Goal: Task Accomplishment & Management: Complete application form

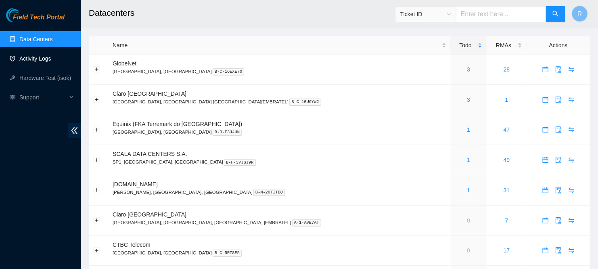
click at [39, 55] on link "Activity Logs" at bounding box center [35, 58] width 32 height 6
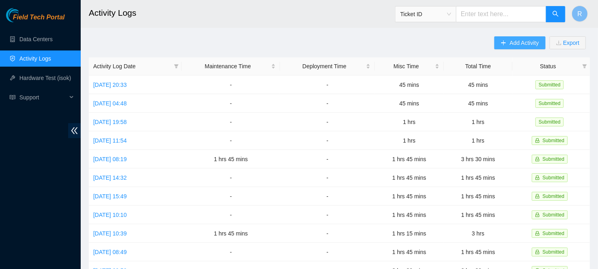
click at [523, 42] on span "Add Activity" at bounding box center [523, 42] width 29 height 9
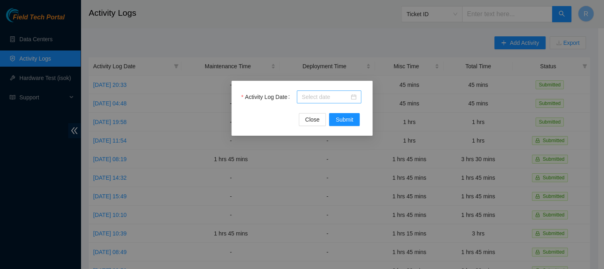
click at [334, 97] on input "Activity Log Date" at bounding box center [326, 96] width 48 height 9
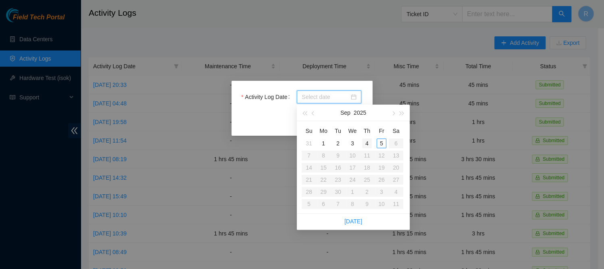
type input "[DATE]"
click at [366, 143] on div "4" at bounding box center [367, 143] width 10 height 10
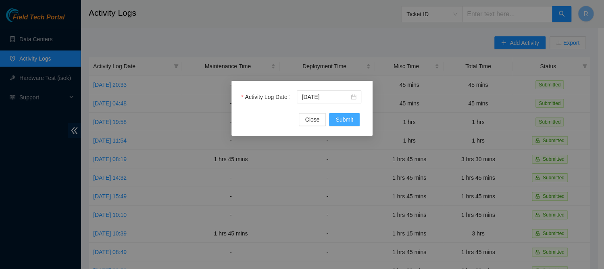
click at [348, 121] on span "Submit" at bounding box center [344, 119] width 18 height 9
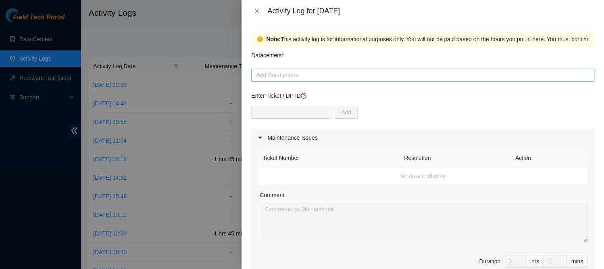
click at [434, 73] on div at bounding box center [422, 75] width 339 height 10
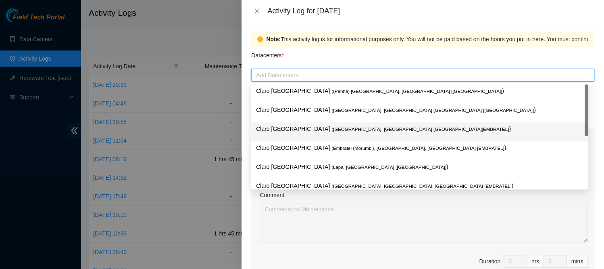
click at [361, 130] on span "( [GEOGRAPHIC_DATA], [GEOGRAPHIC_DATA] [GEOGRAPHIC_DATA][EMBRATEL]" at bounding box center [419, 129] width 177 height 5
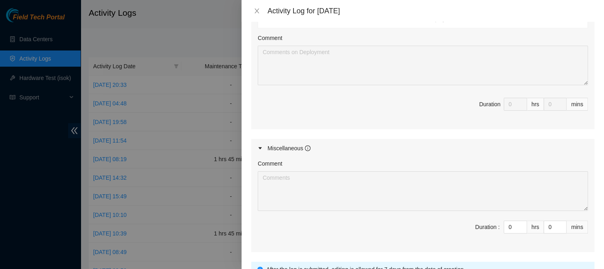
scroll to position [356, 0]
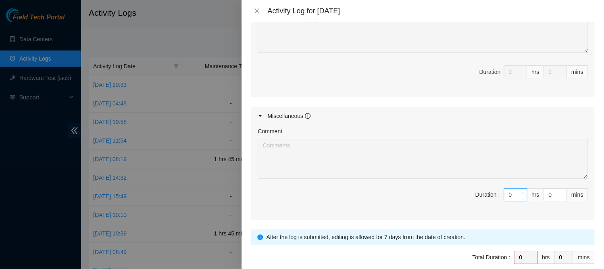
click at [521, 191] on icon "up" at bounding box center [522, 192] width 3 height 3
type input "1"
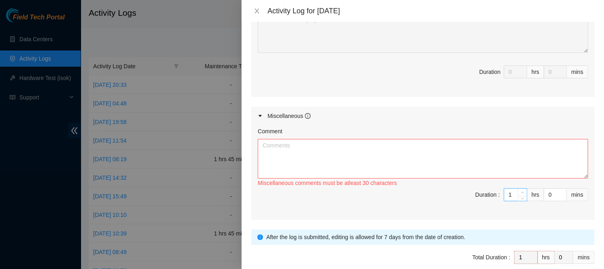
type input "11"
type input "1"
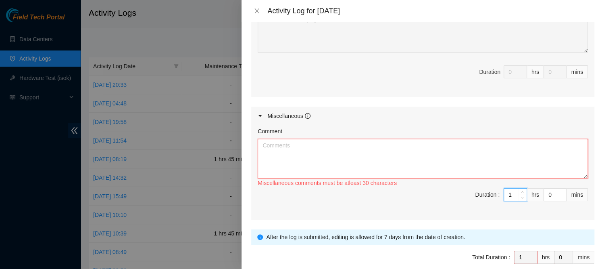
click at [269, 150] on textarea "Comment" at bounding box center [423, 159] width 330 height 40
paste textarea "NF000008737DATA01/09/2025/NAOINCIDENCIADOICMSNOSTERMOSDOARTIGO7INCISOIDORICMSSP…"
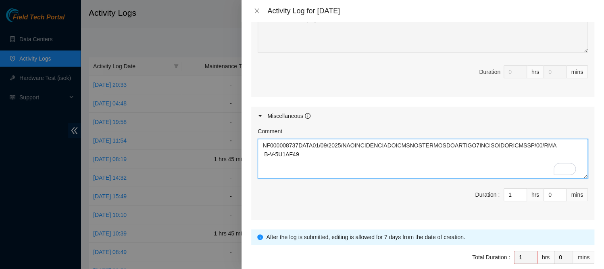
click at [266, 142] on textarea "NF000008737DATA01/09/2025/NAOINCIDENCIADOICMSNOSTERMOSDOARTIGO7INCISOIDORICMSSP…" at bounding box center [423, 159] width 330 height 40
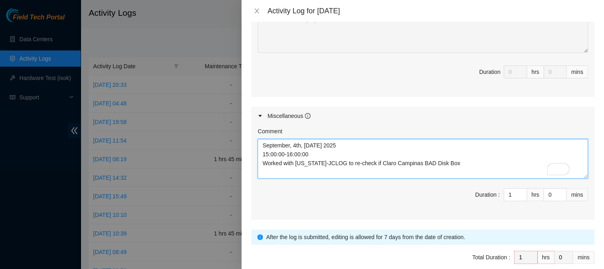
paste textarea "NF000008737DATA01/09/2025/NAOINCIDENCIADOICMSNOSTERMOSDOARTIGO7INCISOIDORICMSSP…"
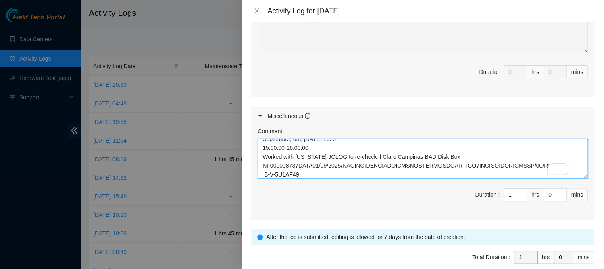
click at [450, 154] on textarea "September, 4th, [DATE] 2025 15:00:00-16:00:00 Worked with [US_STATE]-JCLOG to r…" at bounding box center [423, 159] width 330 height 40
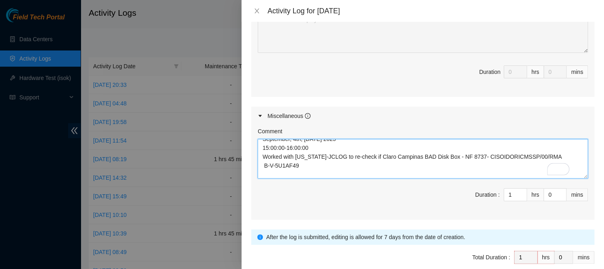
click at [529, 154] on textarea "September, 4th, [DATE] 2025 15:00:00-16:00:00 Worked with [US_STATE]-JCLOG to r…" at bounding box center [423, 159] width 330 height 40
click at [499, 158] on textarea "September, 4th, [DATE] 2025 15:00:00-16:00:00 Worked with [US_STATE]-JCLOG to r…" at bounding box center [423, 159] width 330 height 40
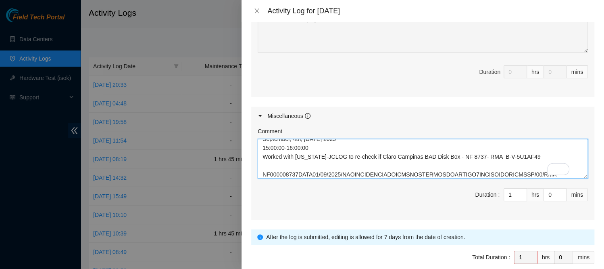
click at [523, 152] on textarea "September, 4th, [DATE] 2025 15:00:00-16:00:00 Worked with [US_STATE]-JCLOG to r…" at bounding box center [423, 159] width 330 height 40
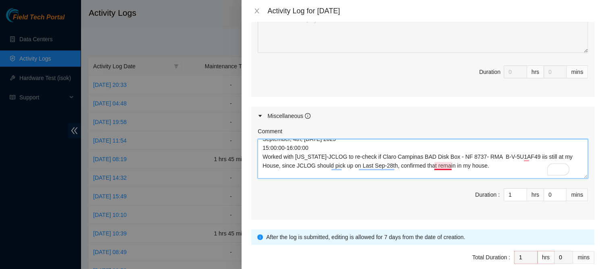
click at [491, 162] on textarea "September, 4th, [DATE] 2025 15:00:00-16:00:00 Worked with [US_STATE]-JCLOG to r…" at bounding box center [423, 159] width 330 height 40
type textarea "September, 4th, [DATE] 2025 15:00:00-16:00:00 Worked with [US_STATE]-JCLOG to r…"
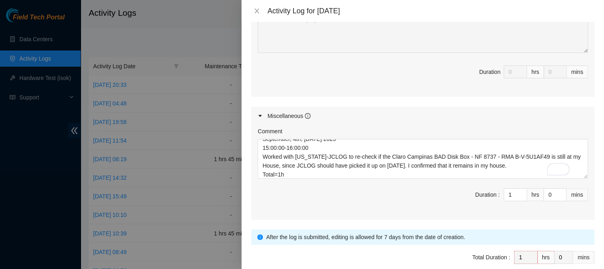
scroll to position [393, 0]
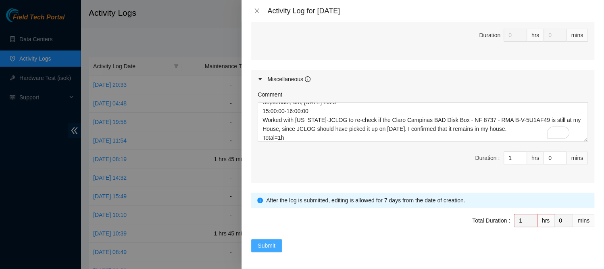
click at [264, 244] on span "Submit" at bounding box center [267, 245] width 18 height 9
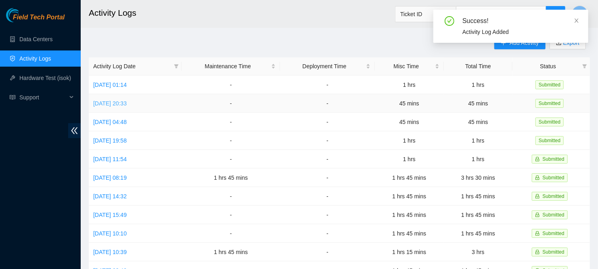
click at [127, 104] on link "[DATE] 20:33" at bounding box center [109, 103] width 33 height 6
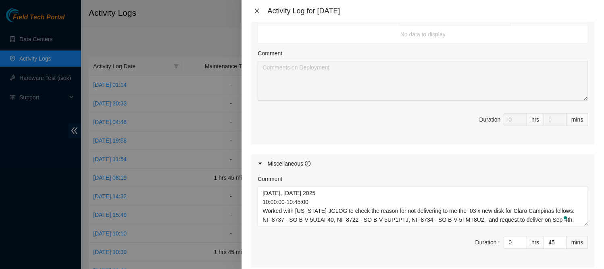
click at [257, 9] on icon "close" at bounding box center [257, 11] width 6 height 6
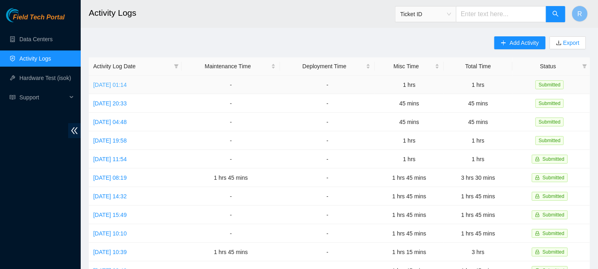
click at [127, 84] on link "[DATE] 01:14" at bounding box center [109, 84] width 33 height 6
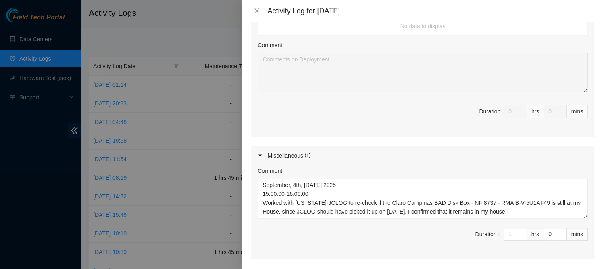
scroll to position [323, 0]
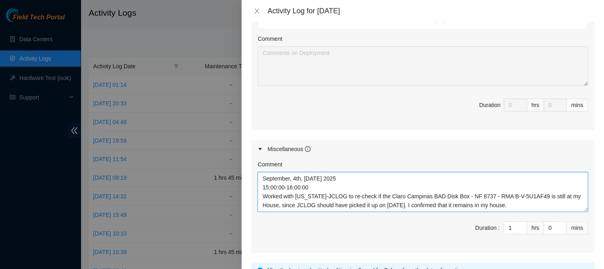
click at [281, 202] on textarea "September, 4th, [DATE] 2025 15:00:00-16:00:00 Worked with [US_STATE]-JCLOG to r…" at bounding box center [423, 192] width 330 height 40
click at [329, 202] on textarea "September, 4th, [DATE] 2025 15:00:00-16:00:00 Worked with [US_STATE]-JCLOG to r…" at bounding box center [423, 192] width 330 height 40
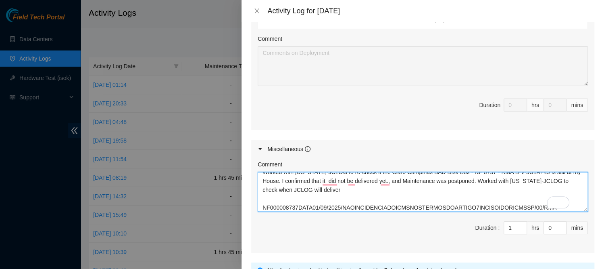
scroll to position [35, 0]
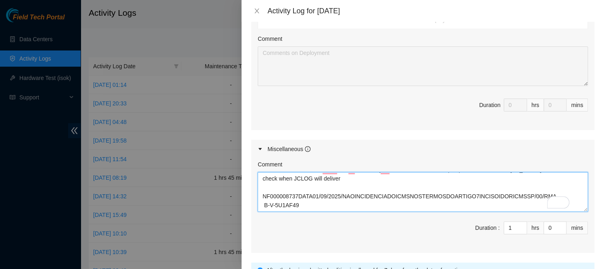
drag, startPoint x: 258, startPoint y: 198, endPoint x: 306, endPoint y: 217, distance: 51.1
click at [306, 217] on div "Comment September, 4th, [DATE] 2025 15:00:00-16:00:00 Worked with [US_STATE]-JC…" at bounding box center [422, 205] width 343 height 94
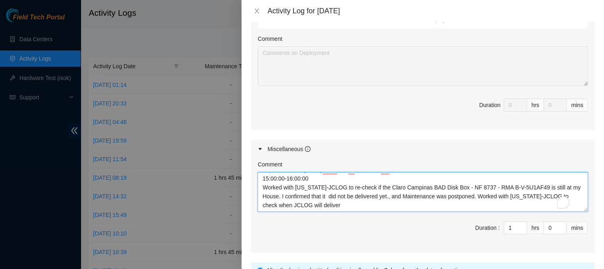
scroll to position [17, 0]
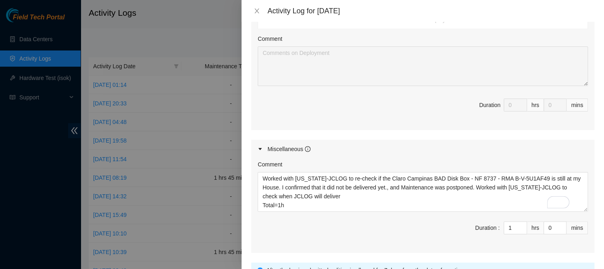
click at [352, 209] on div "September, 4th, [DATE] 2025 15:00:00-16:00:00 Worked with [US_STATE]-JCLOG to r…" at bounding box center [423, 192] width 330 height 40
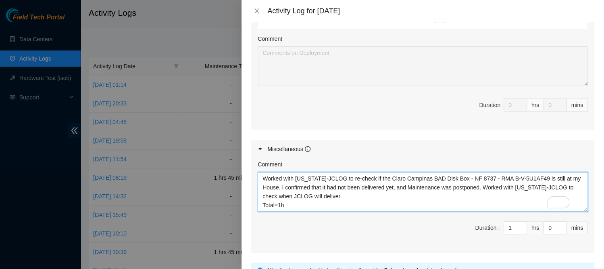
type textarea "September, 4th, [DATE] 2025 15:00:00-16:00:00 Worked with [US_STATE]-JCLOG to r…"
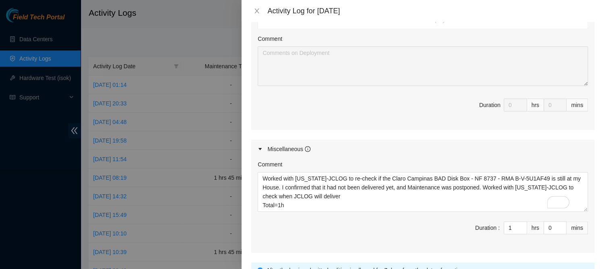
scroll to position [393, 0]
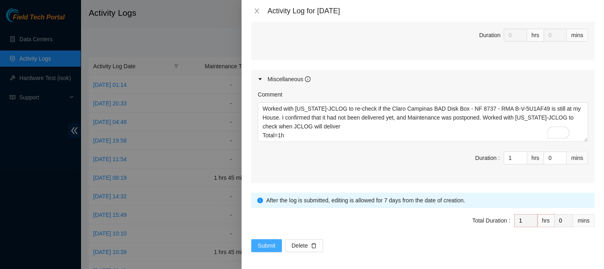
click at [265, 242] on span "Submit" at bounding box center [267, 245] width 18 height 9
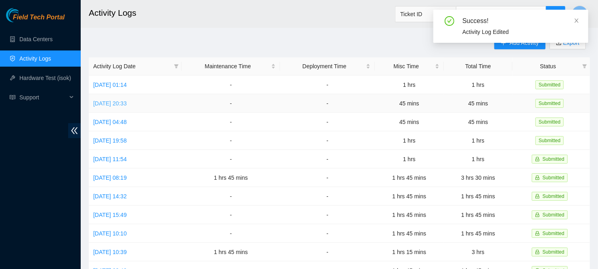
click at [127, 104] on link "[DATE] 20:33" at bounding box center [109, 103] width 33 height 6
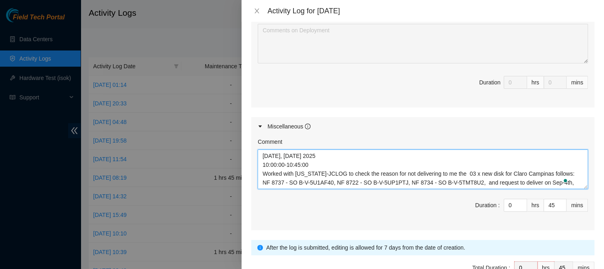
scroll to position [9, 0]
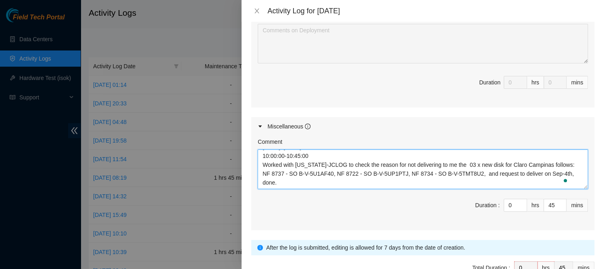
drag, startPoint x: 457, startPoint y: 171, endPoint x: 553, endPoint y: 171, distance: 96.4
click at [553, 171] on textarea "[DATE], [DATE] 2025 10:00:00-10:45:00 Worked with [US_STATE]-JCLOG to check the…" at bounding box center [423, 169] width 330 height 40
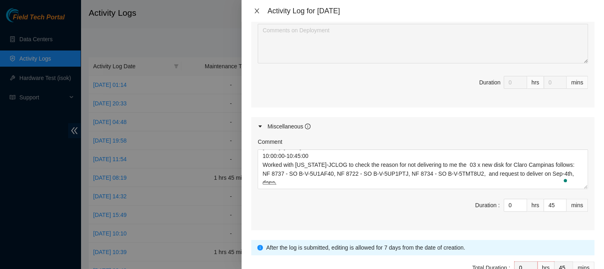
click at [257, 12] on icon "close" at bounding box center [257, 11] width 6 height 6
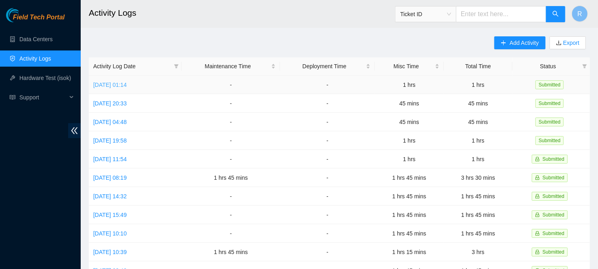
click at [127, 83] on link "[DATE] 01:14" at bounding box center [109, 84] width 33 height 6
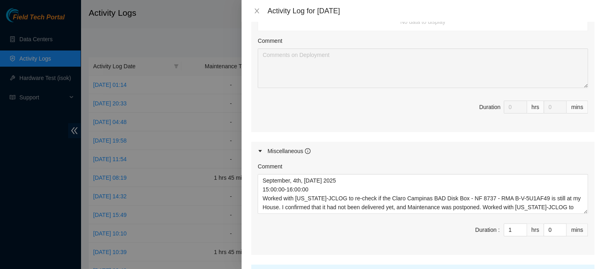
scroll to position [323, 0]
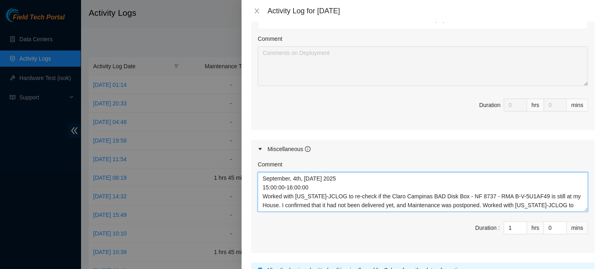
click at [565, 202] on textarea "September, 4th, [DATE] 2025 15:00:00-16:00:00 Worked with [US_STATE]-JCLOG to r…" at bounding box center [423, 192] width 330 height 40
paste textarea "03 x new disk for Claro Campinas follows: NF 8737 - SO B-V-5U1AF40, NF 8722 - S…"
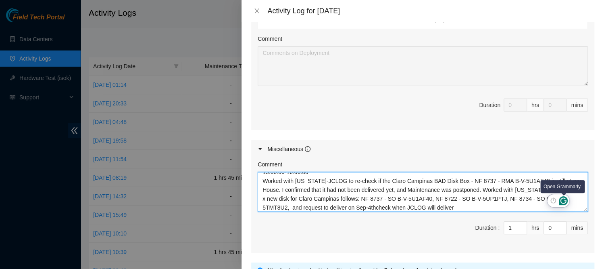
scroll to position [15, 0]
click at [561, 189] on textarea "September, 4th, [DATE] 2025 15:00:00-16:00:00 Worked with [US_STATE]-JCLOG to r…" at bounding box center [423, 192] width 330 height 40
click at [310, 206] on textarea "September, 4th, [DATE] 2025 15:00:00-16:00:00 Worked with [US_STATE]-JCLOG to r…" at bounding box center [423, 192] width 330 height 40
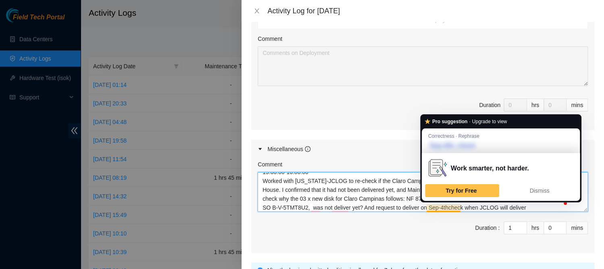
click at [441, 205] on textarea "September, 4th, [DATE] 2025 15:00:00-16:00:00 Worked with [US_STATE]-JCLOG to r…" at bounding box center [423, 192] width 330 height 40
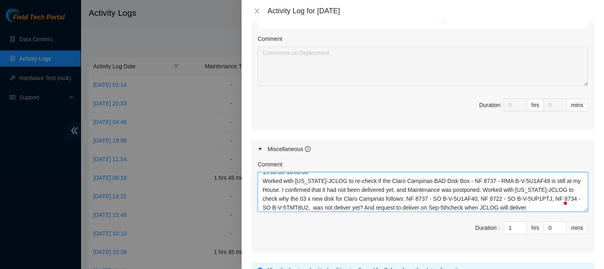
click at [528, 204] on textarea "September, 4th, [DATE] 2025 15:00:00-16:00:00 Worked with [US_STATE]-JCLOG to r…" at bounding box center [423, 192] width 330 height 40
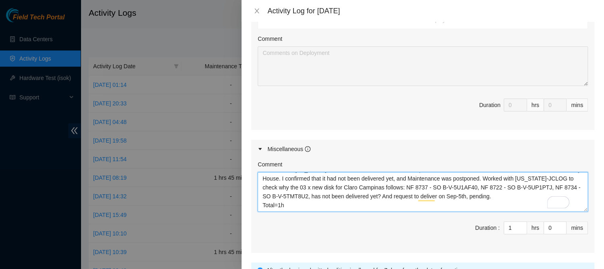
type textarea "September, 4th, [DATE] 2025 15:00:00-16:00:00 Worked with [US_STATE]-JCLOG to r…"
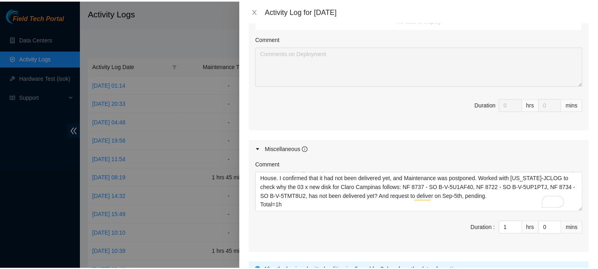
scroll to position [393, 0]
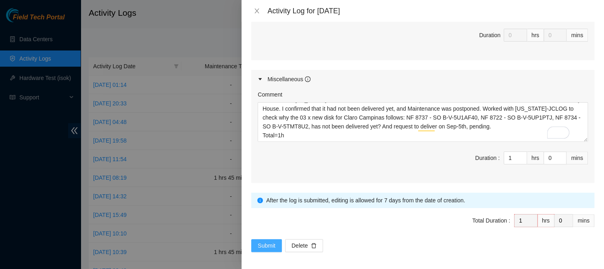
click at [261, 241] on span "Submit" at bounding box center [267, 245] width 18 height 9
